Goal: Task Accomplishment & Management: Manage account settings

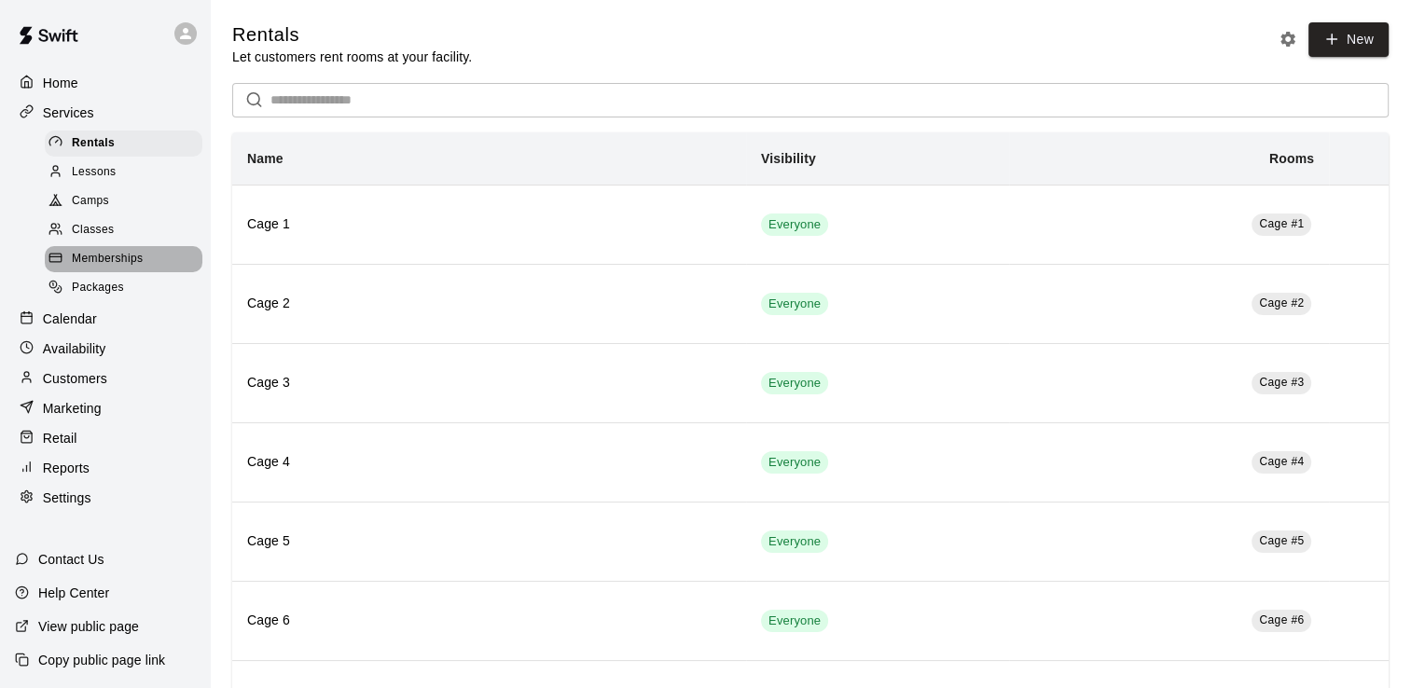
click at [138, 267] on span "Memberships" at bounding box center [107, 259] width 71 height 19
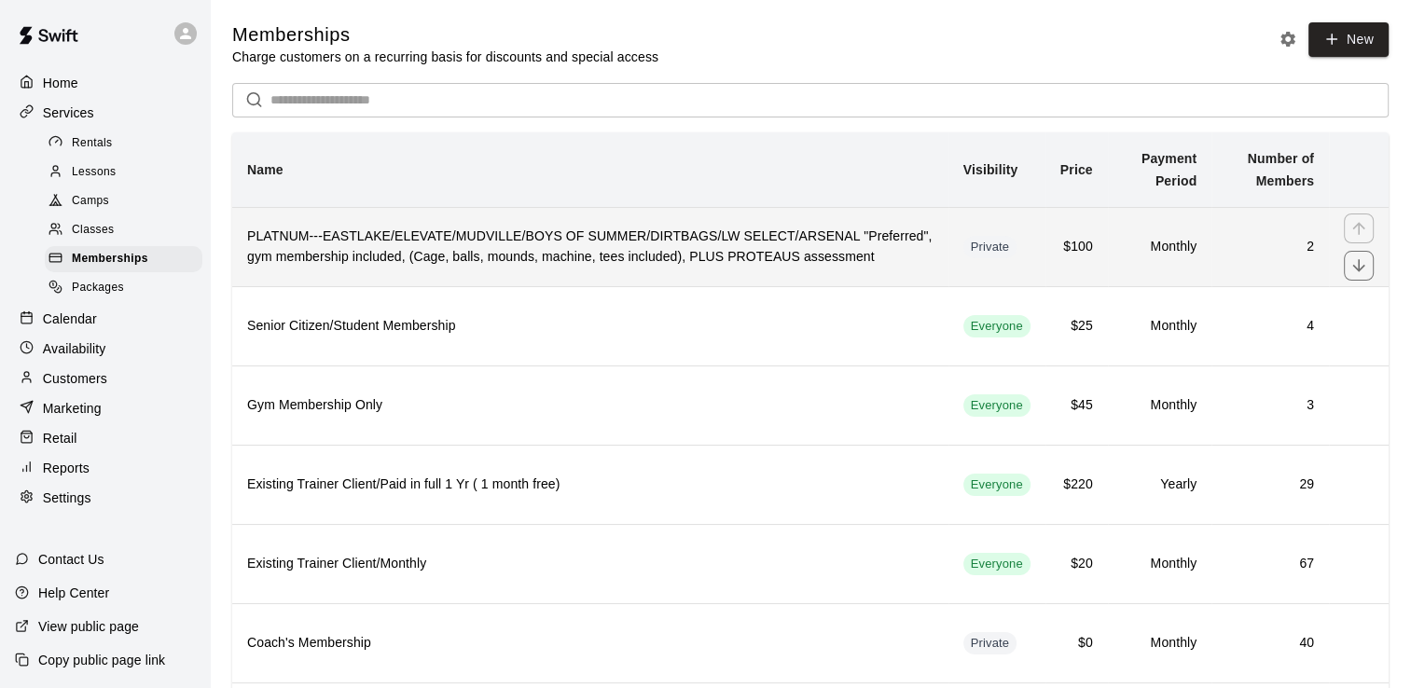
click at [492, 268] on h6 "PLATNUM---EASTLAKE/ELEVATE/MUDVILLE/BOYS OF SUMMER/DIRTBAGS/LW SELECT/ARSENAL "…" at bounding box center [590, 247] width 687 height 41
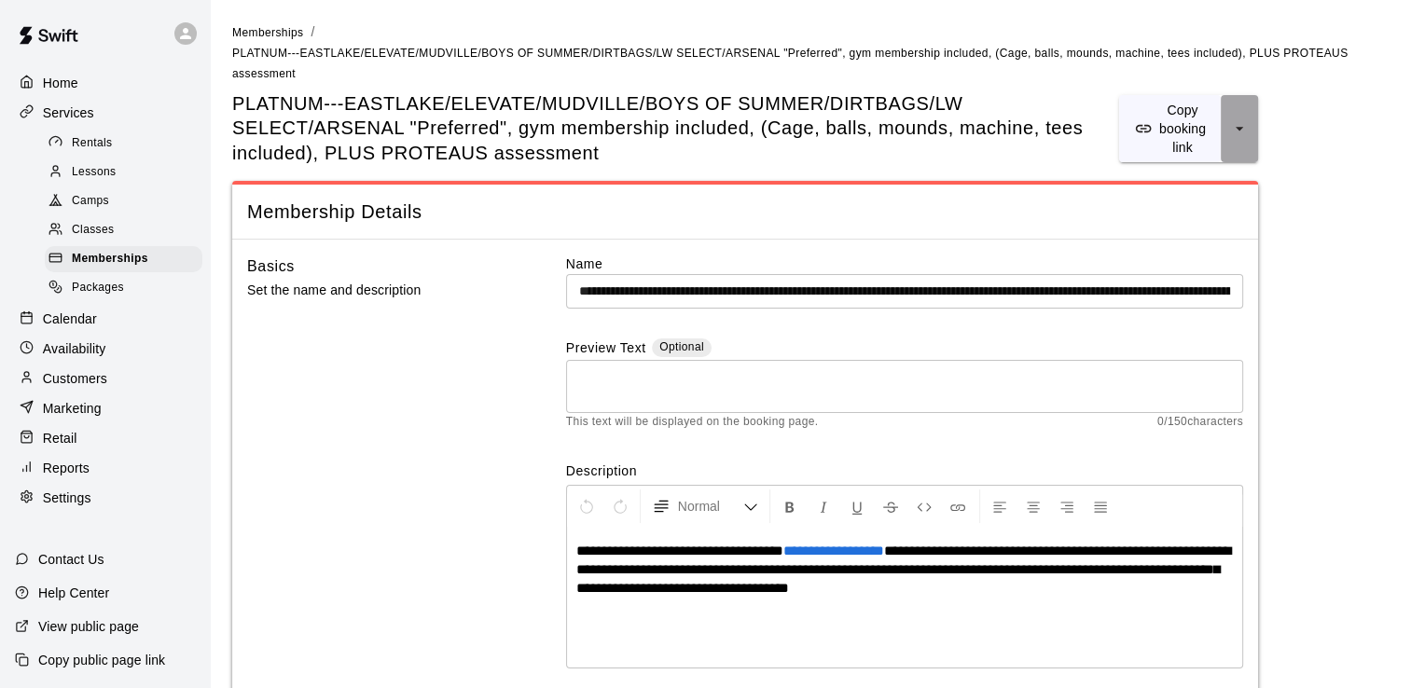
click at [1237, 119] on icon "select merge strategy" at bounding box center [1239, 128] width 19 height 19
click at [1186, 167] on h6 "Copy booking link" at bounding box center [1187, 164] width 104 height 21
click at [1093, 91] on span "PLATNUM---EASTLAKE/ELEVATE/MUDVILLE/BOYS OF SUMMER/DIRTBAGS/LW SELECT/ARSENAL "…" at bounding box center [675, 128] width 887 height 75
click at [1070, 132] on span "PLATNUM---EASTLAKE/ELEVATE/MUDVILLE/BOYS OF SUMMER/DIRTBAGS/LW SELECT/ARSENAL "…" at bounding box center [675, 128] width 887 height 75
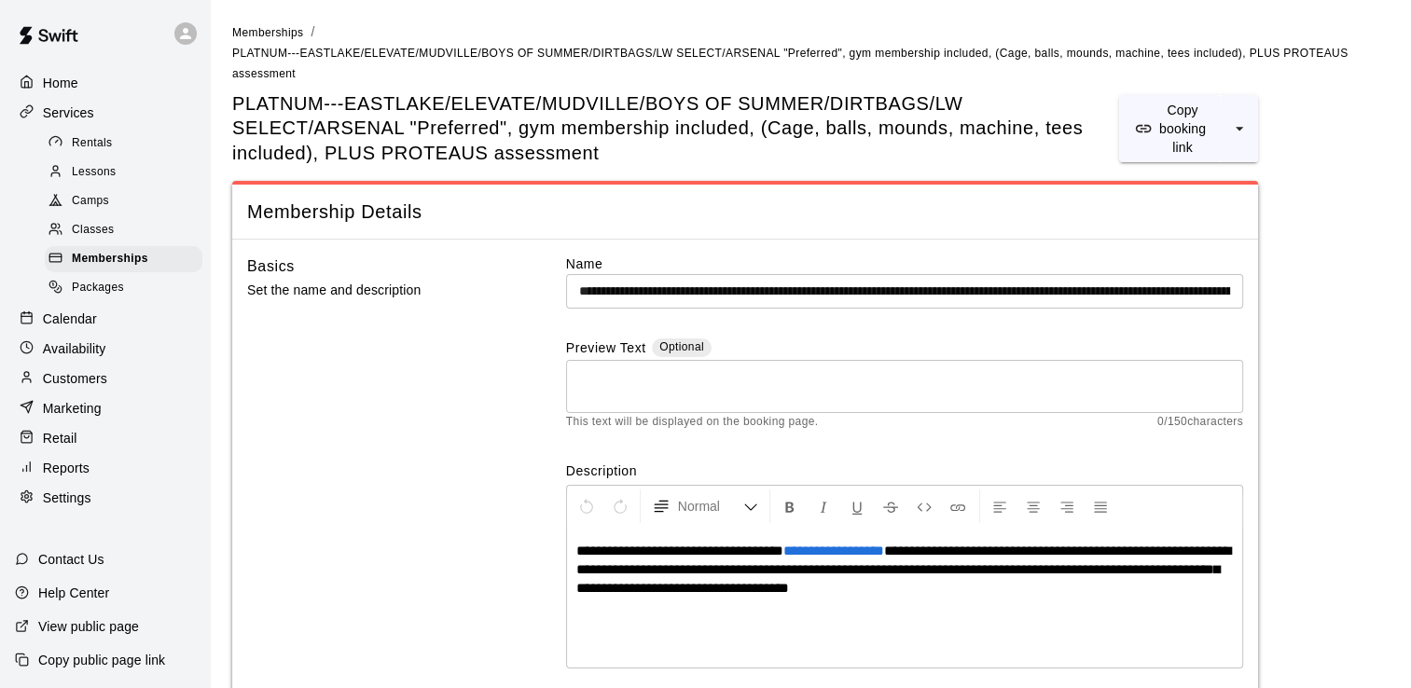
click at [1194, 274] on input "**********" at bounding box center [904, 291] width 677 height 35
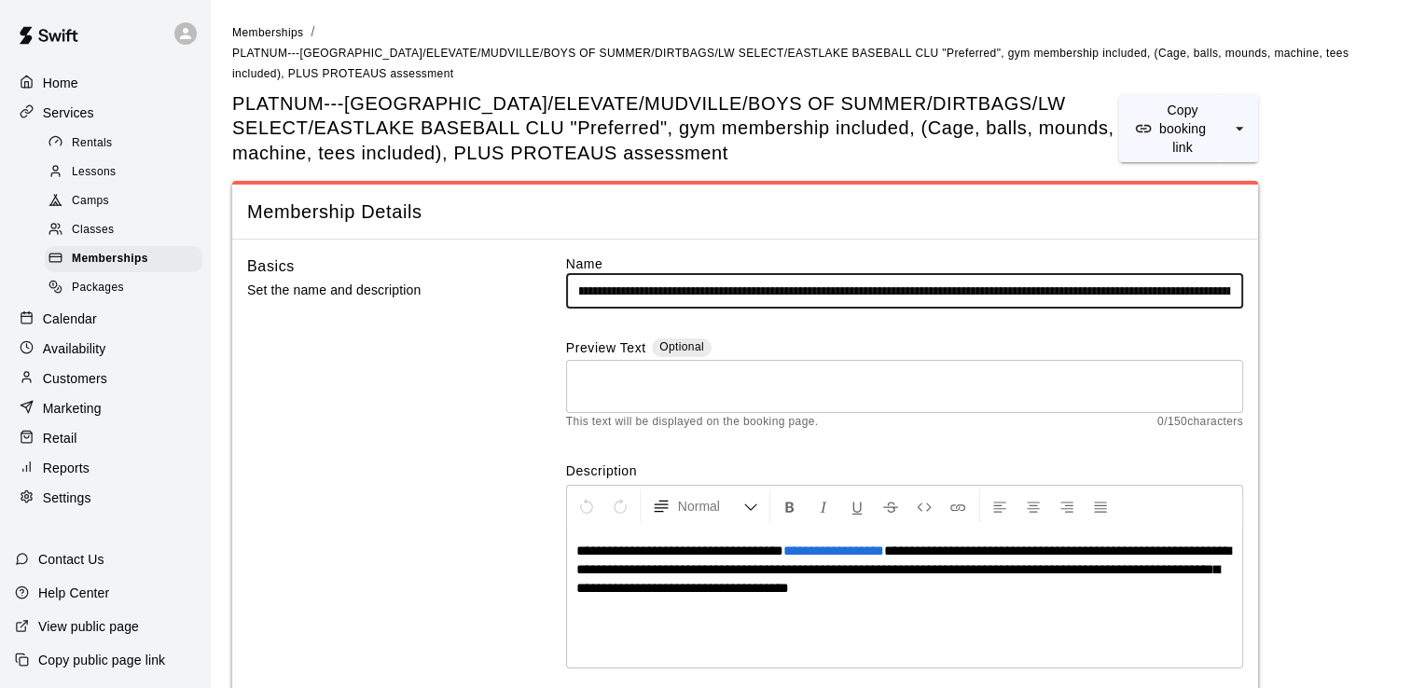
scroll to position [0, 78]
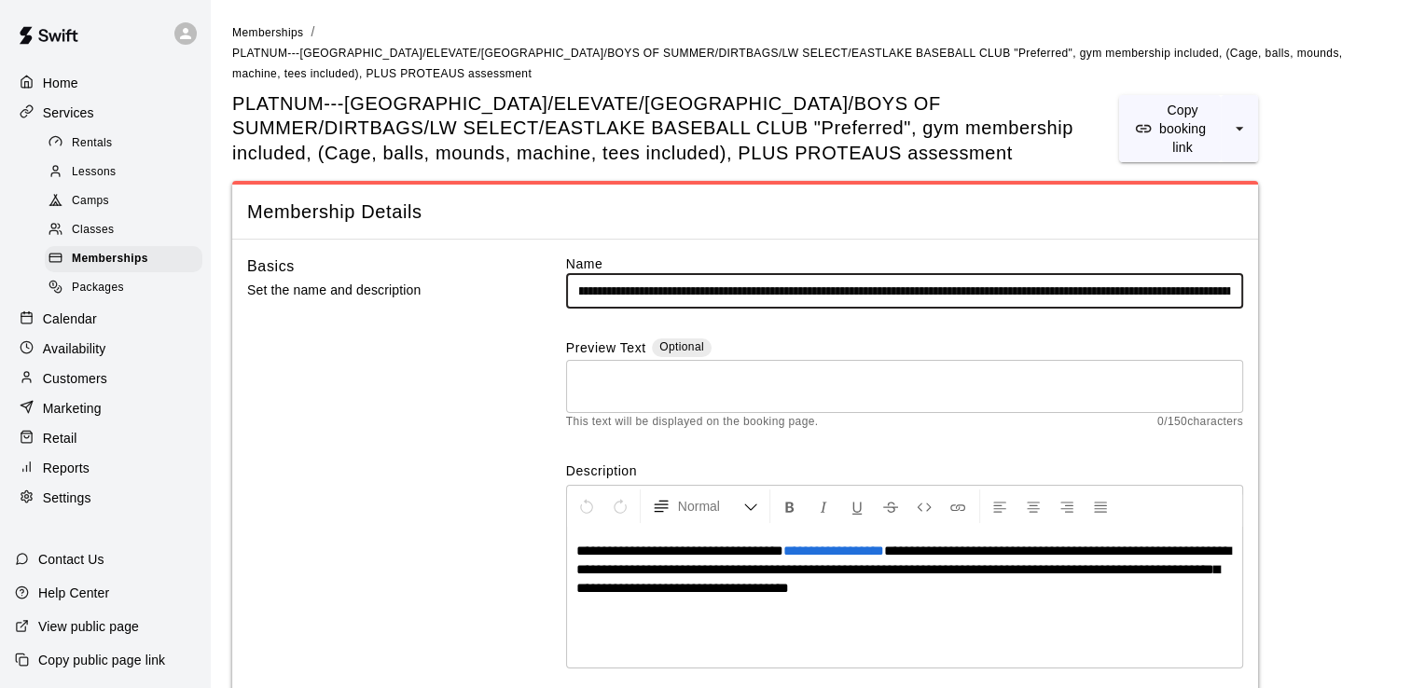
type input "**********"
click at [381, 121] on span "PLATNUM---[GEOGRAPHIC_DATA]/ELEVATE/[GEOGRAPHIC_DATA]/BOYS OF SUMMER/DIRTBAGS/L…" at bounding box center [675, 128] width 887 height 75
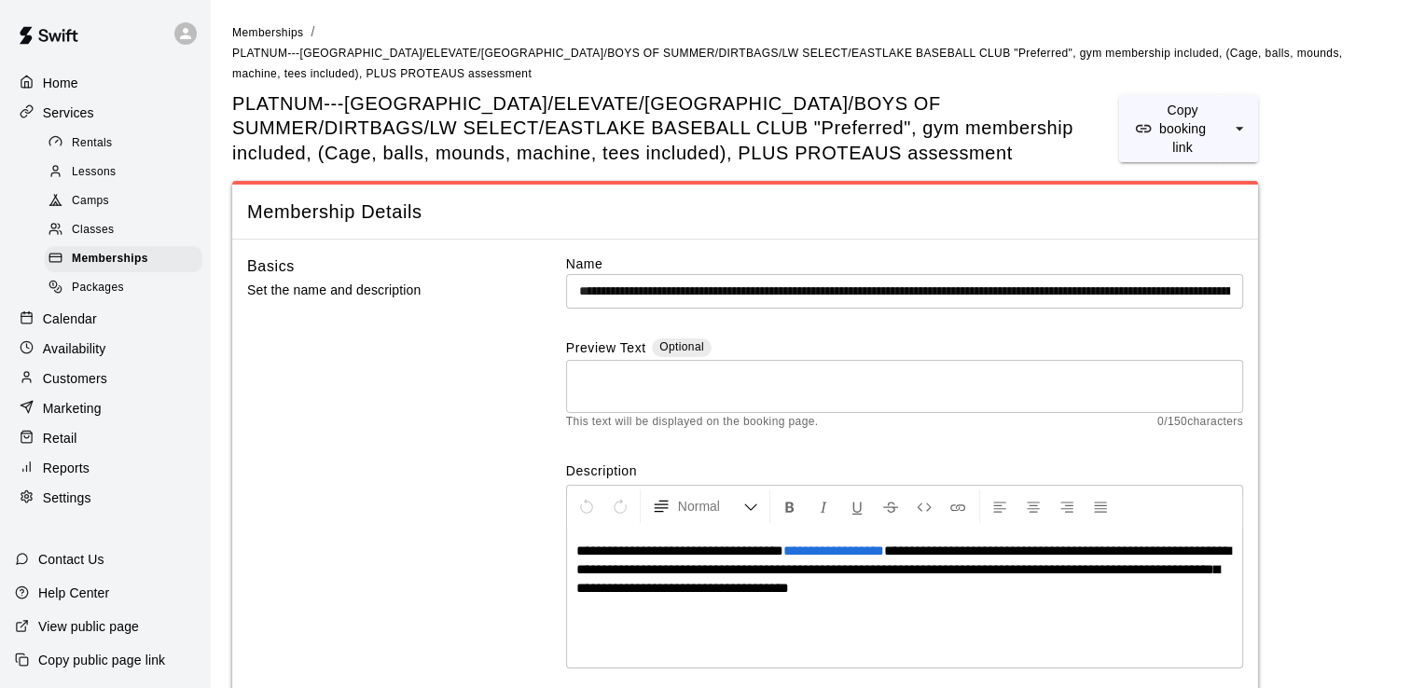
click at [384, 128] on span "PLATNUM---[GEOGRAPHIC_DATA]/ELEVATE/[GEOGRAPHIC_DATA]/BOYS OF SUMMER/DIRTBAGS/L…" at bounding box center [675, 128] width 887 height 75
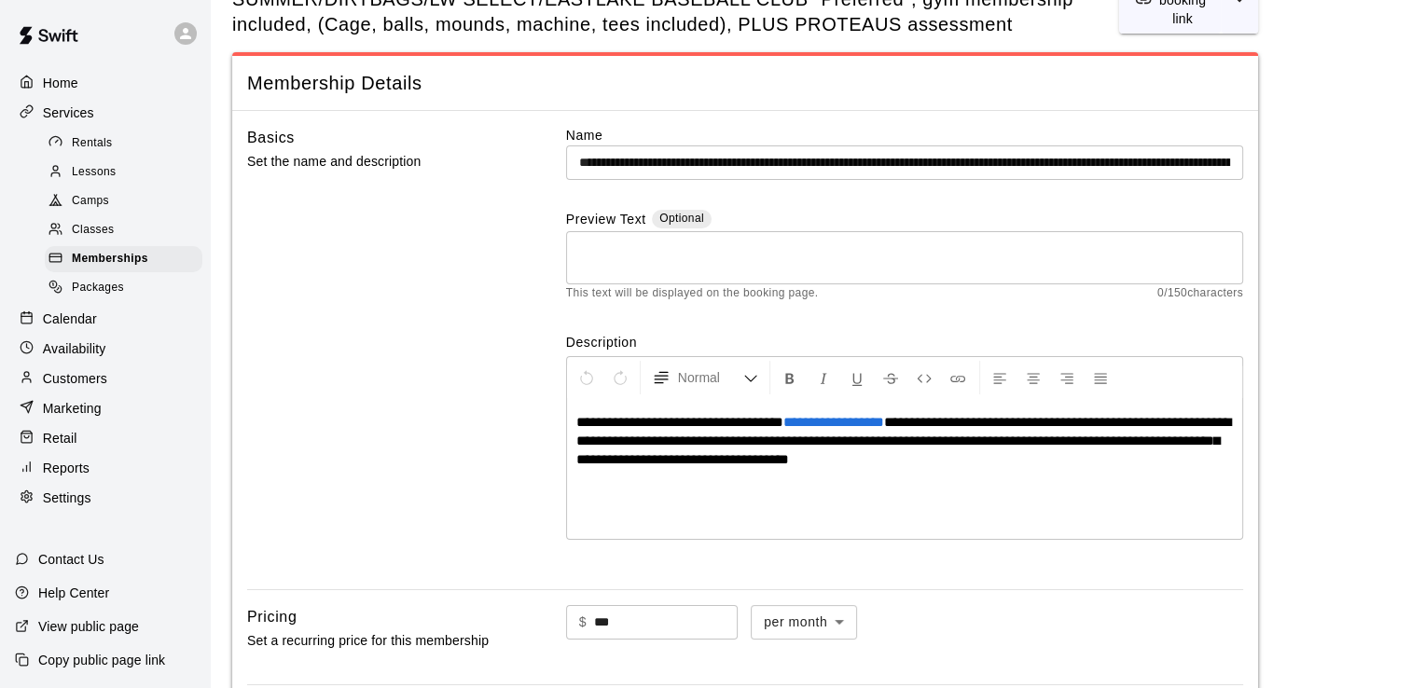
scroll to position [91, 0]
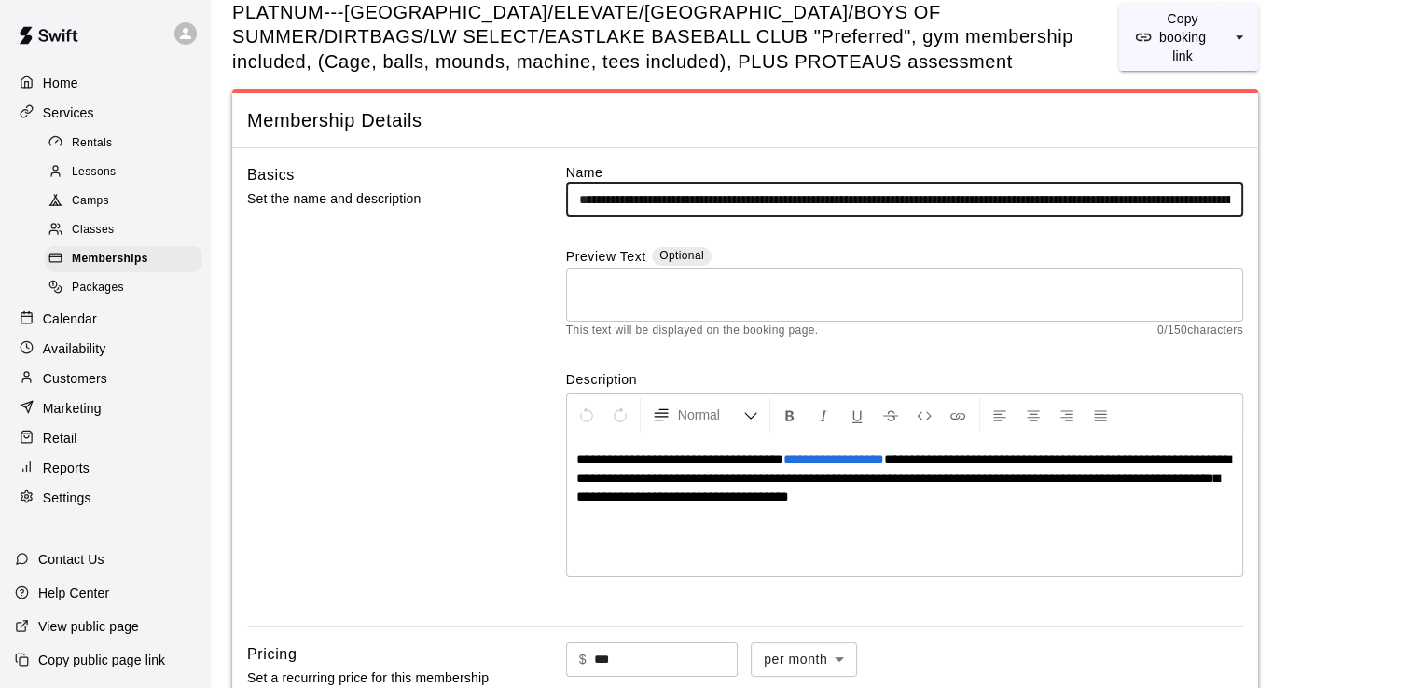
click at [1214, 199] on input "**********" at bounding box center [904, 200] width 677 height 35
click at [1228, 202] on input "**********" at bounding box center [904, 200] width 677 height 35
click at [381, 32] on span "PLATNUM---[GEOGRAPHIC_DATA]/ELEVATE/[GEOGRAPHIC_DATA]/BOYS OF SUMMER/DIRTBAGS/L…" at bounding box center [675, 37] width 887 height 75
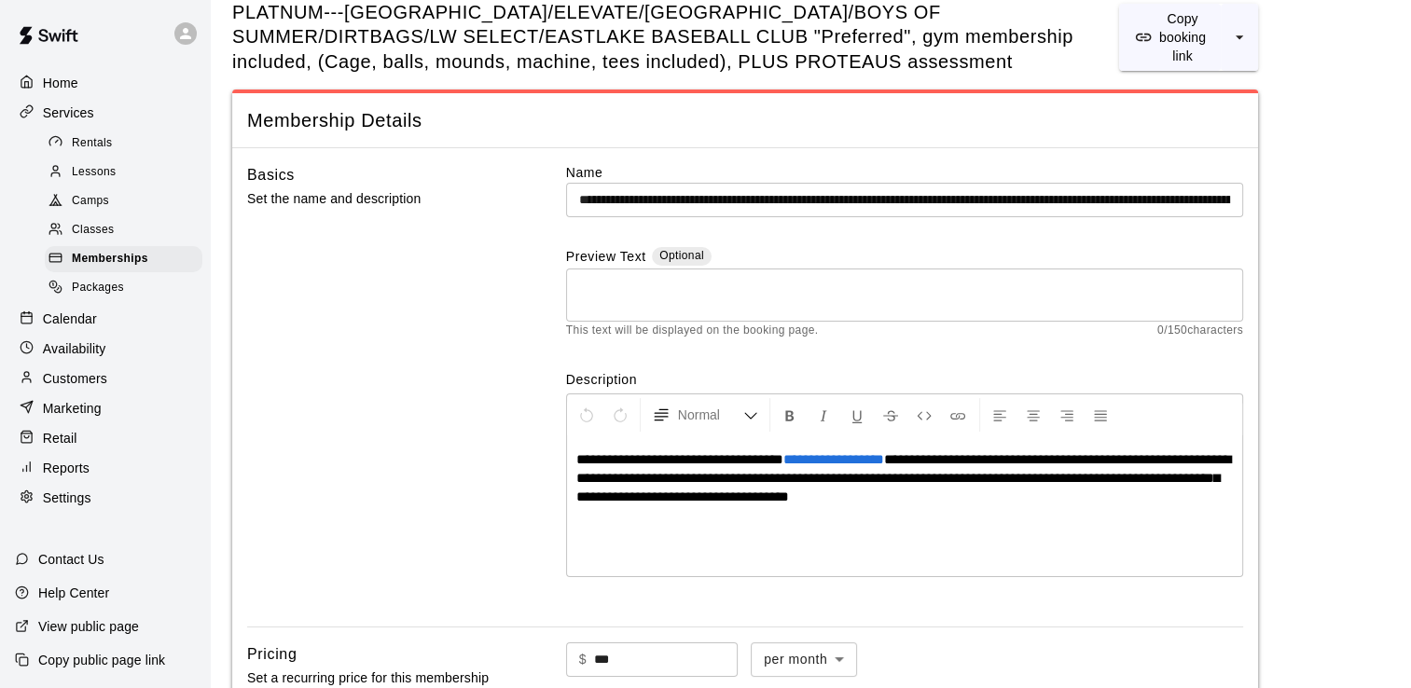
click at [384, 32] on span "PLATNUM---[GEOGRAPHIC_DATA]/ELEVATE/[GEOGRAPHIC_DATA]/BOYS OF SUMMER/DIRTBAGS/L…" at bounding box center [675, 37] width 887 height 75
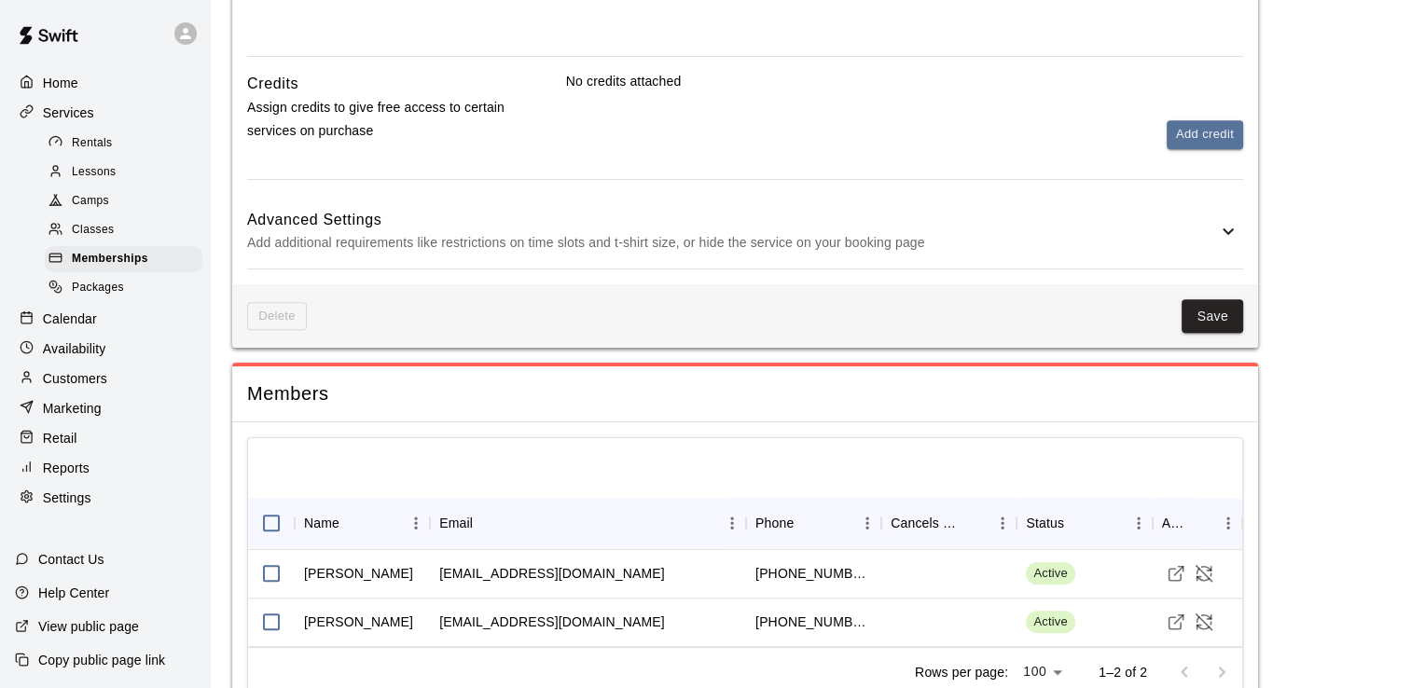
scroll to position [1193, 0]
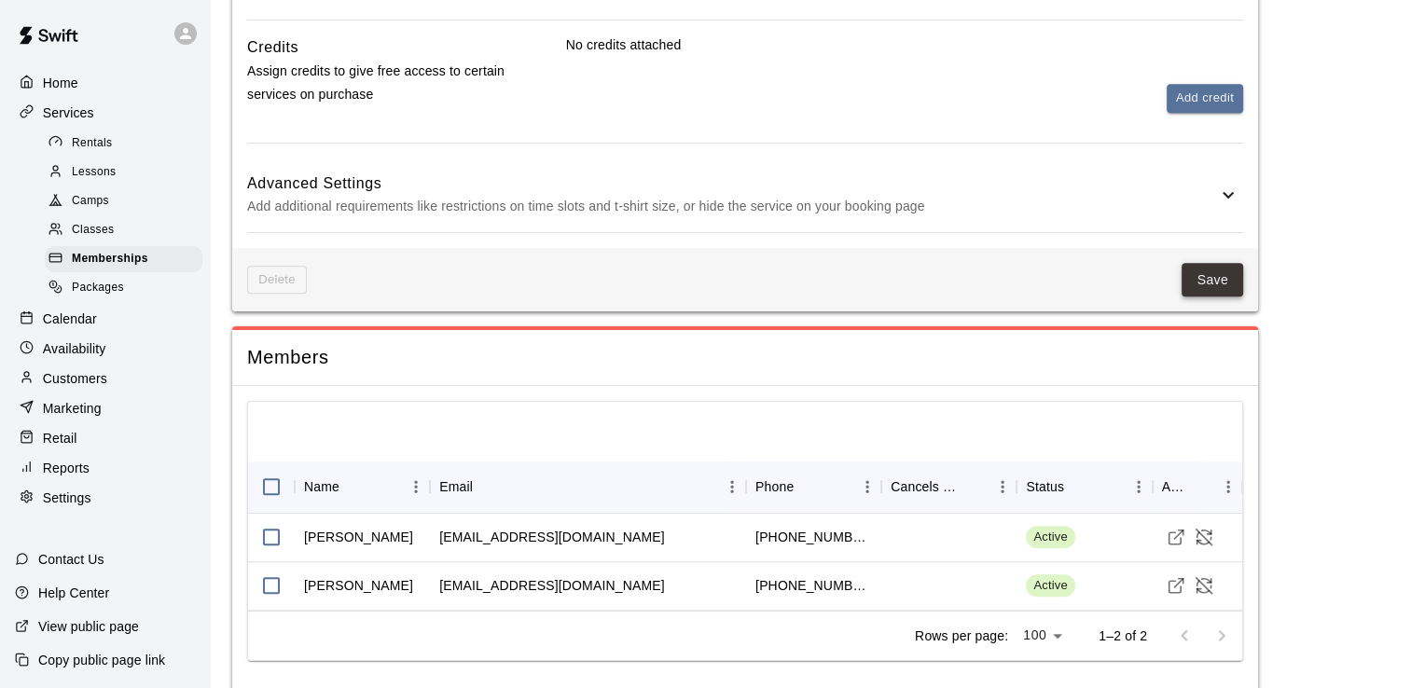
click at [1224, 274] on button "Save" at bounding box center [1213, 280] width 62 height 35
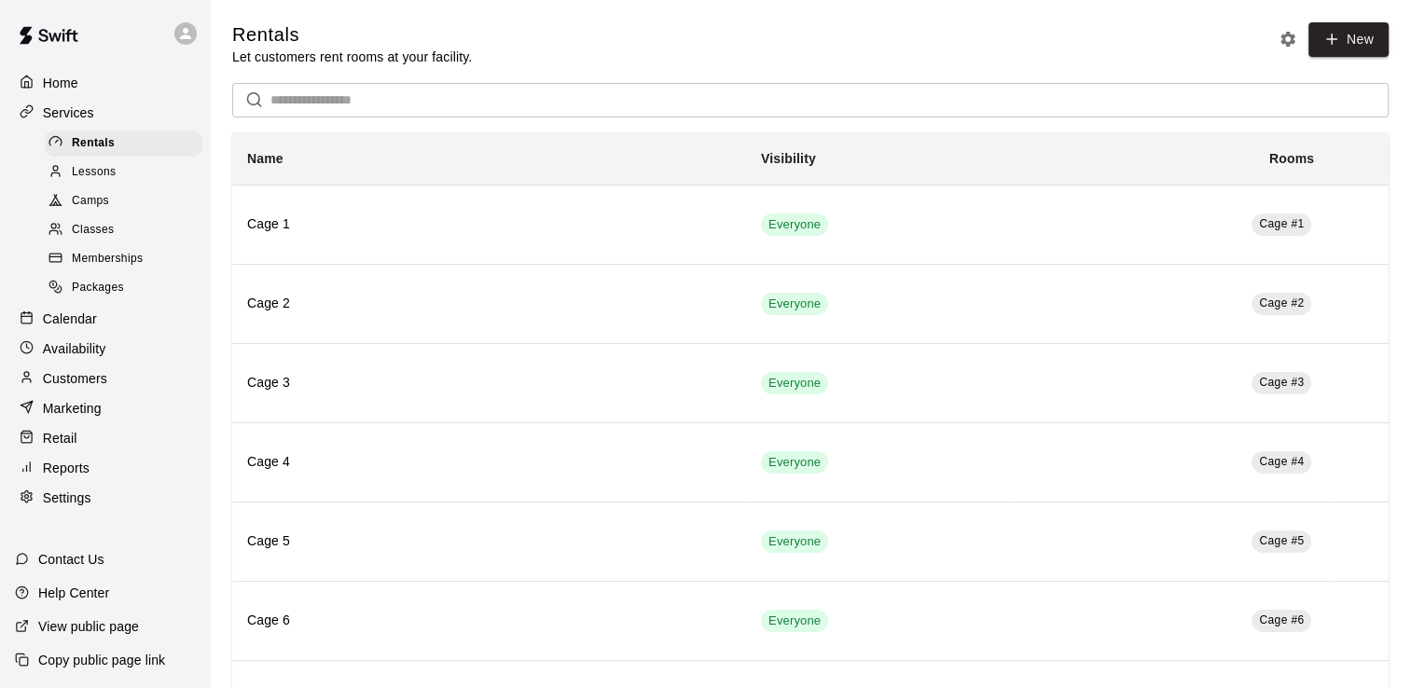
click at [121, 269] on span "Memberships" at bounding box center [107, 259] width 71 height 19
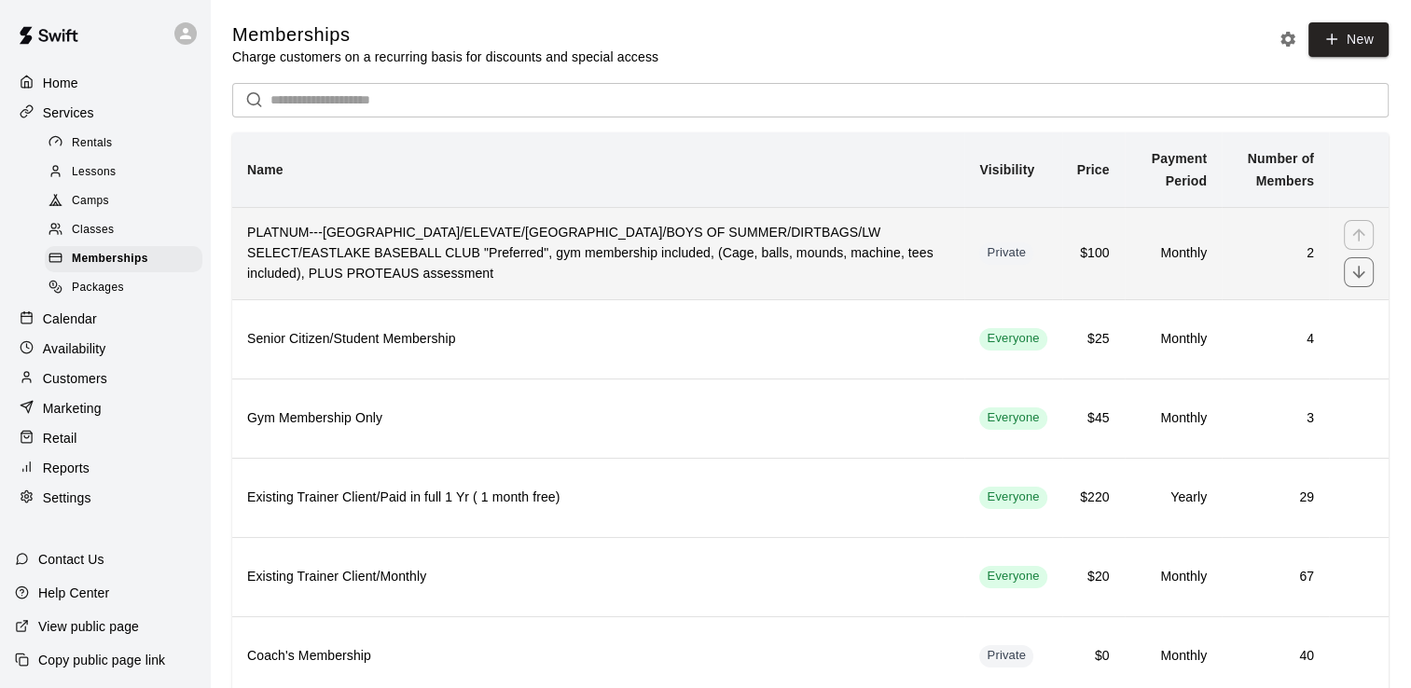
click at [839, 256] on h6 "PLATNUM---[GEOGRAPHIC_DATA]/ELEVATE/[GEOGRAPHIC_DATA]/BOYS OF SUMMER/DIRTBAGS/L…" at bounding box center [598, 254] width 702 height 62
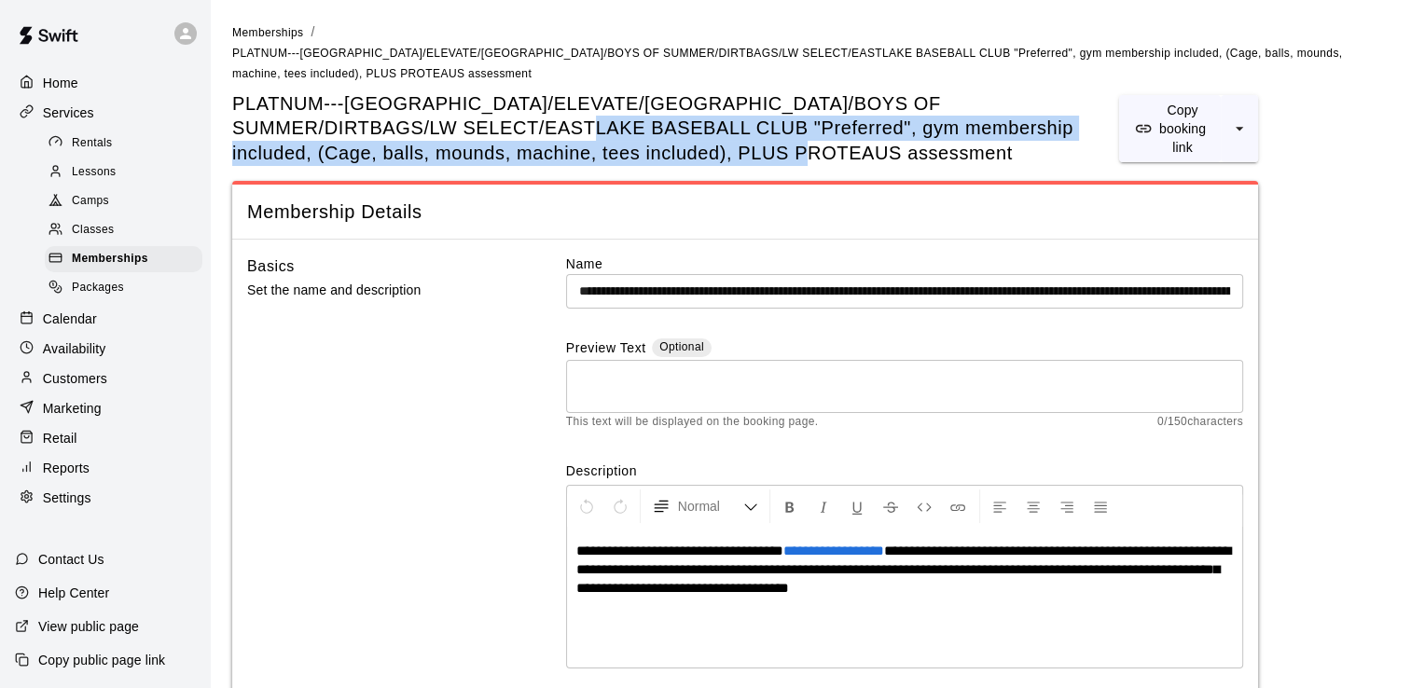
drag, startPoint x: 619, startPoint y: 155, endPoint x: 380, endPoint y: 137, distance: 240.4
click at [380, 137] on span "PLATNUM---[GEOGRAPHIC_DATA]/ELEVATE/[GEOGRAPHIC_DATA]/BOYS OF SUMMER/DIRTBAGS/L…" at bounding box center [675, 128] width 887 height 75
copy span ""Preferred", gym membership included, (Cage, balls, mounds, machine, tees inclu…"
